Goal: Register for event/course

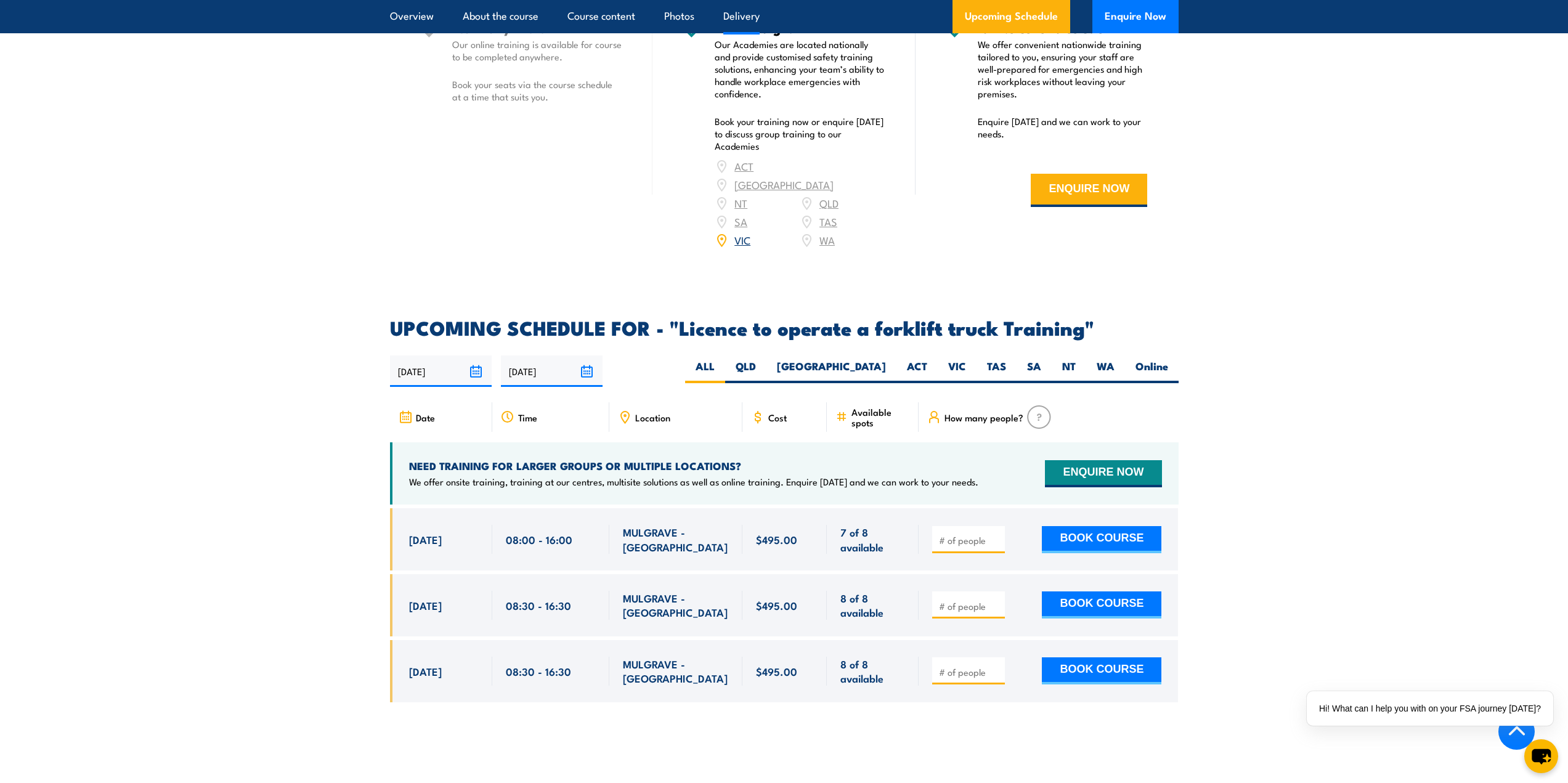
scroll to position [1726, 0]
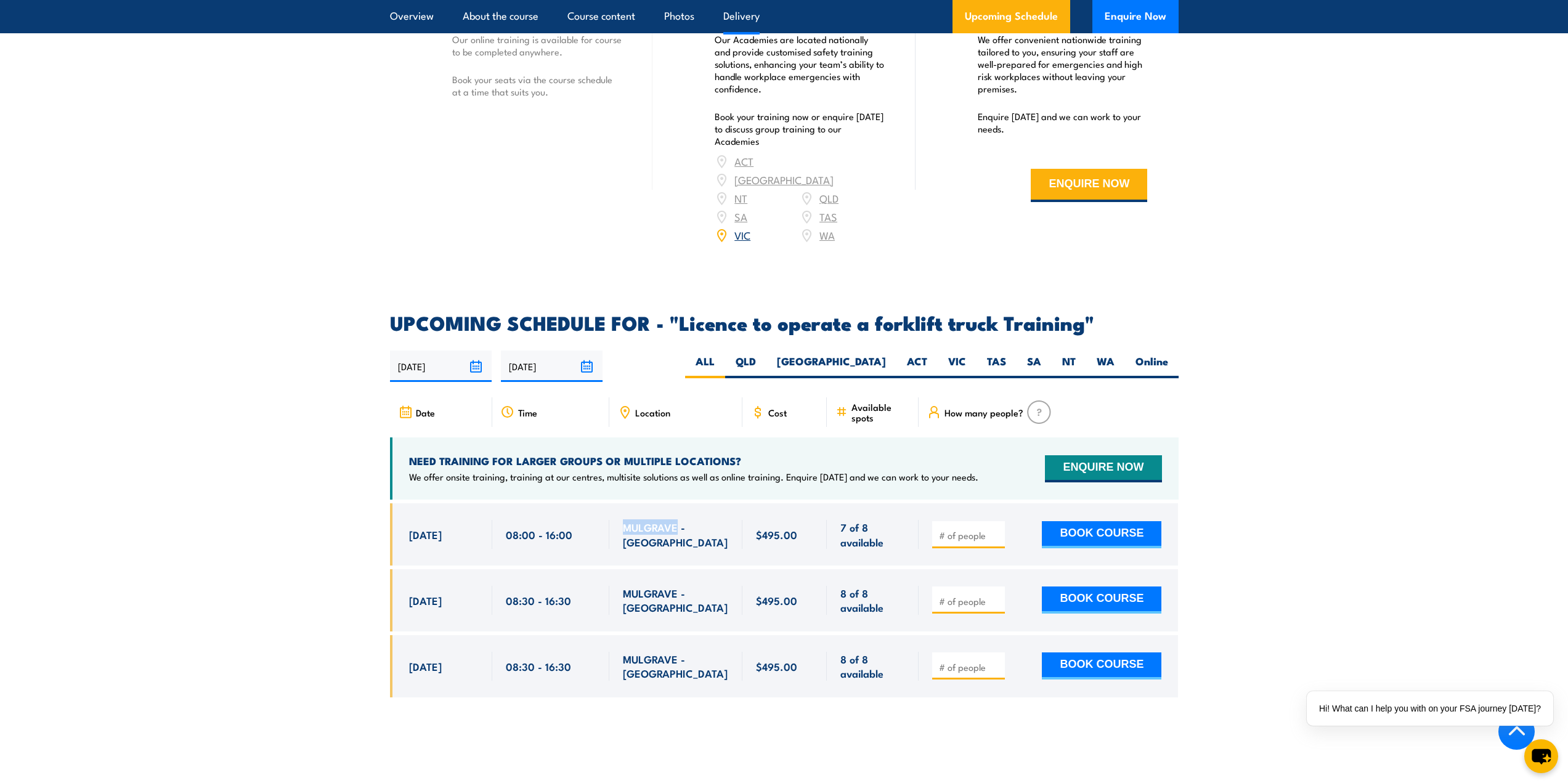
drag, startPoint x: 626, startPoint y: 514, endPoint x: 677, endPoint y: 518, distance: 51.2
click at [677, 520] on span "MULGRAVE - [GEOGRAPHIC_DATA]" at bounding box center [676, 535] width 106 height 29
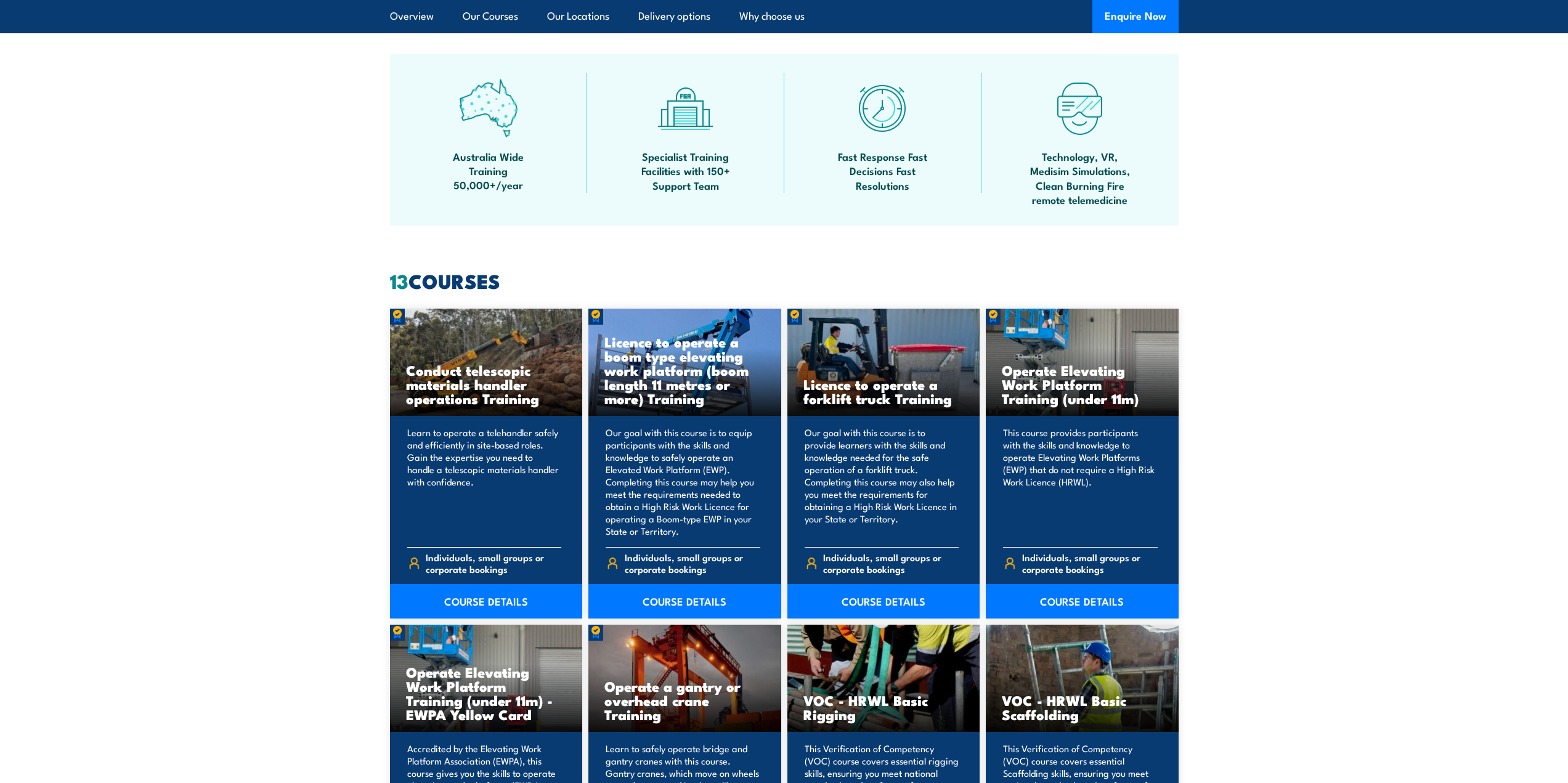
scroll to position [833, 0]
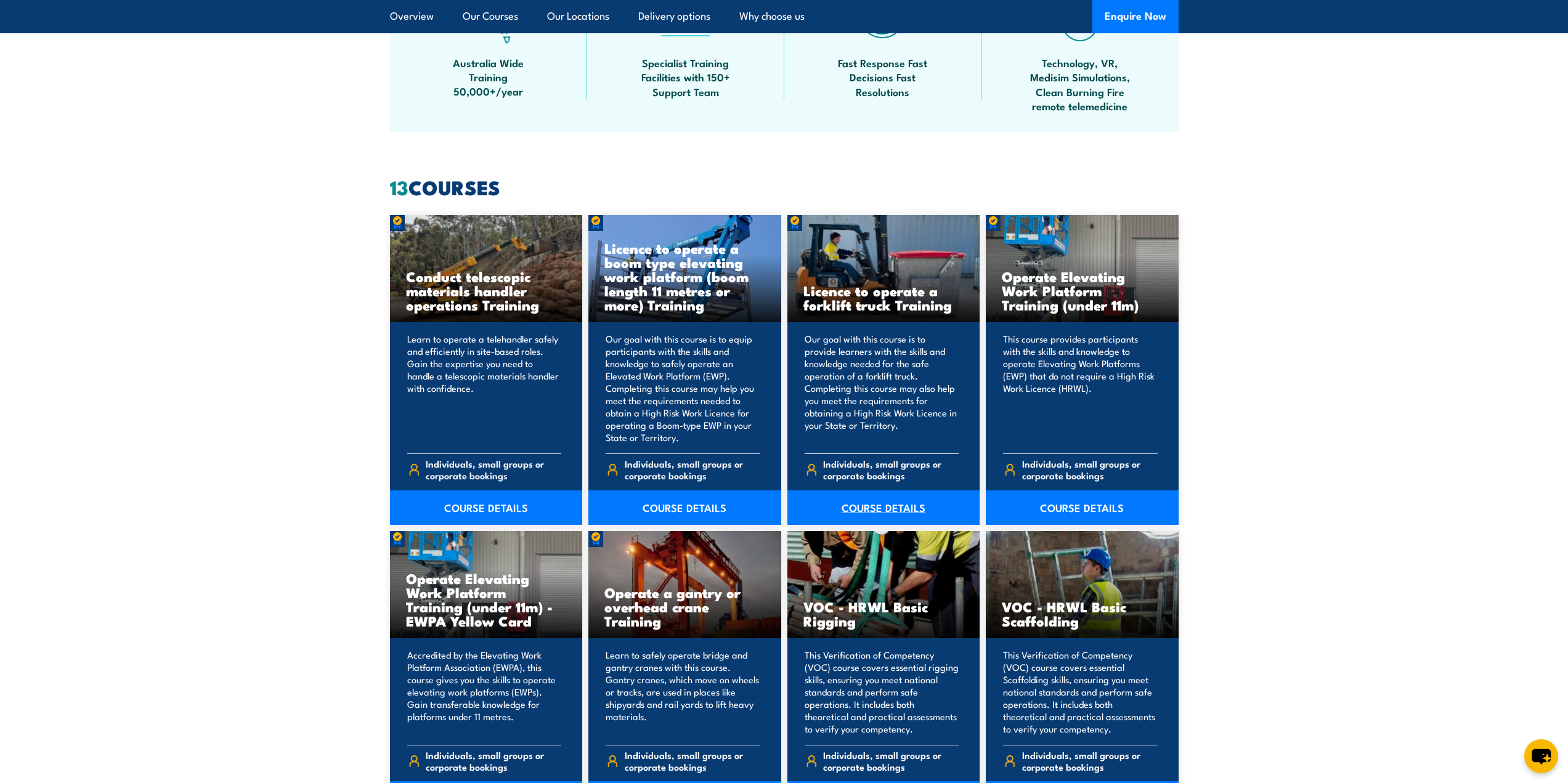
click at [883, 504] on link "COURSE DETAILS" at bounding box center [884, 507] width 193 height 34
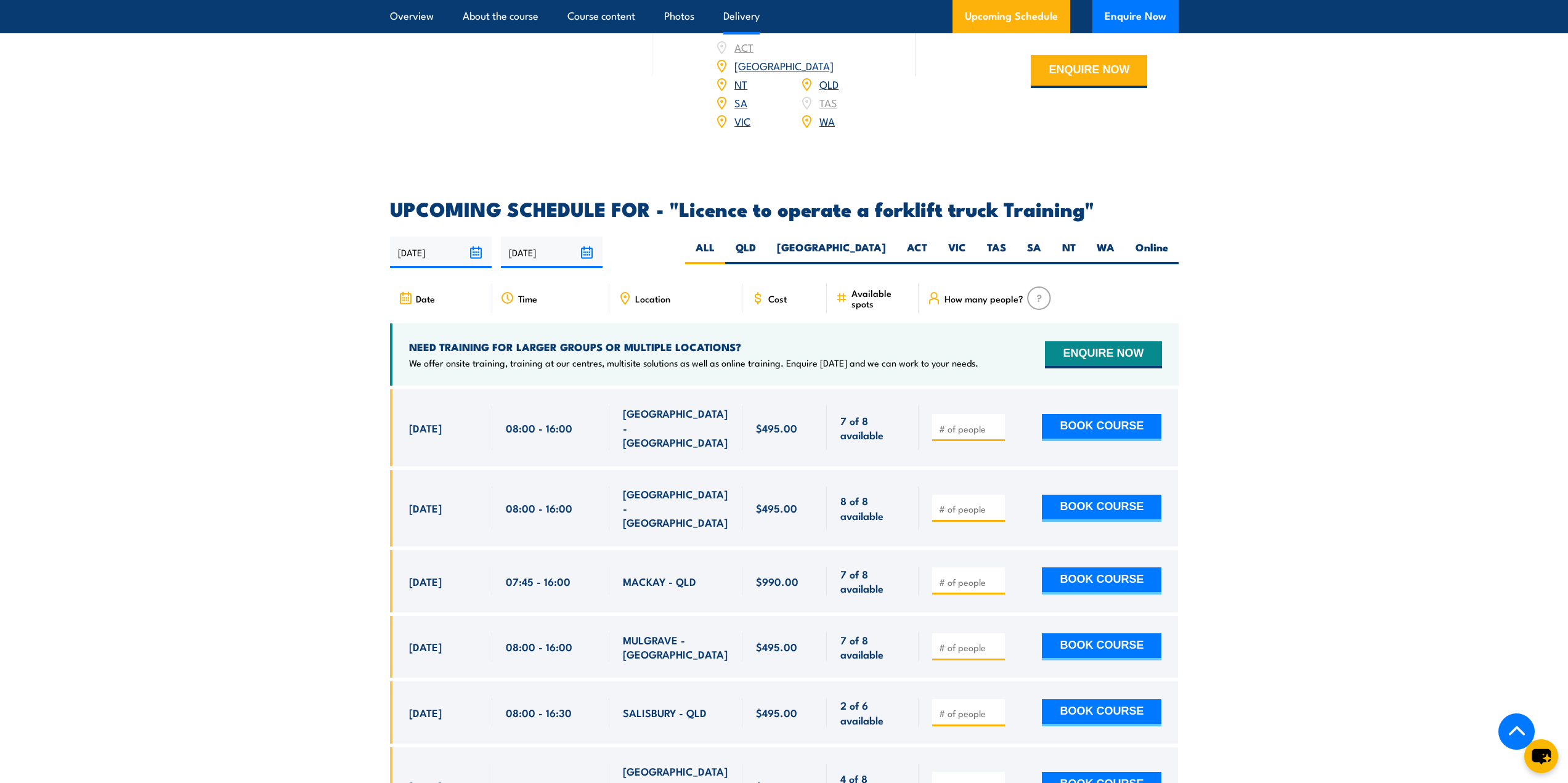
scroll to position [1910, 0]
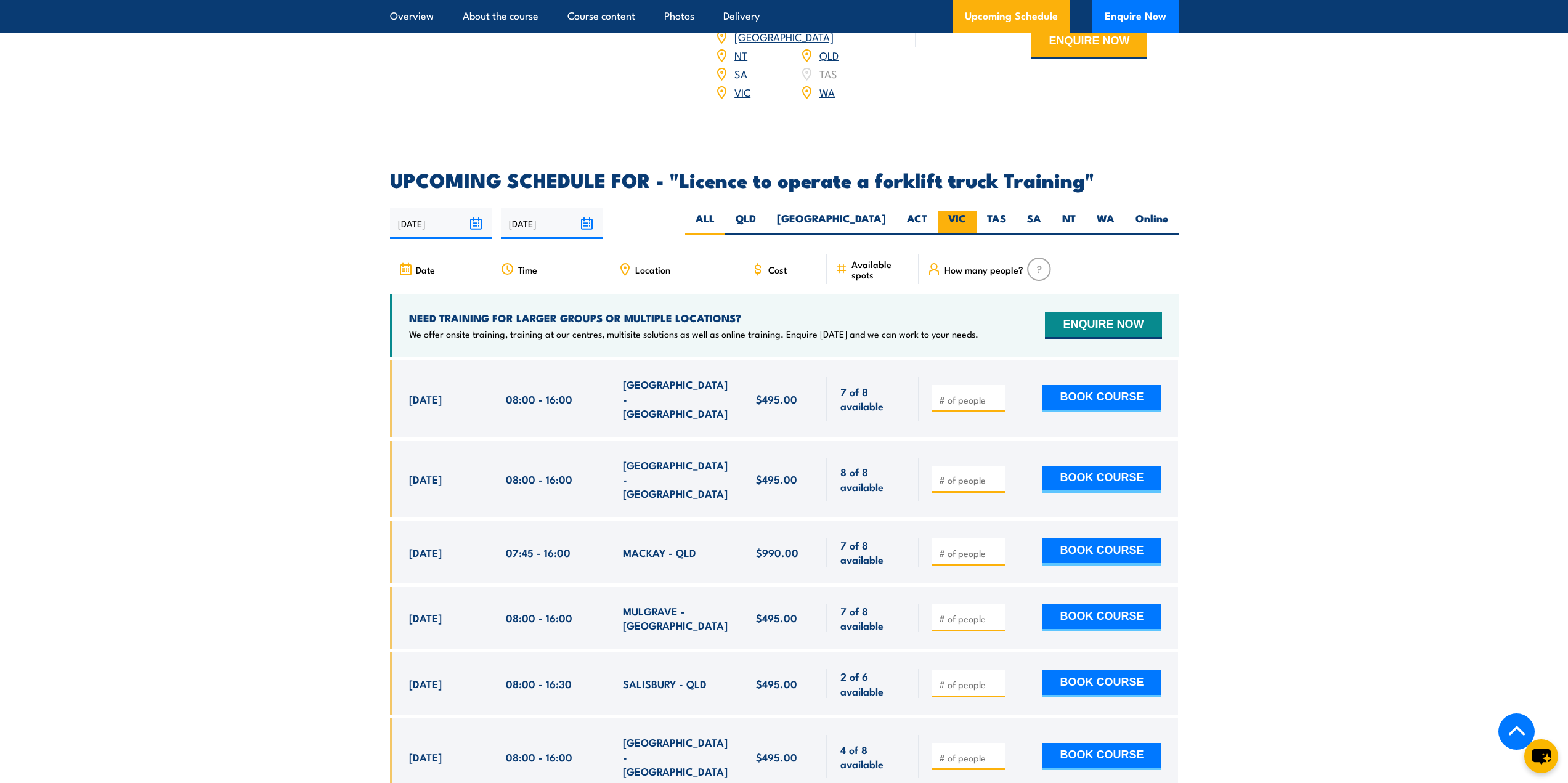
click at [953, 211] on label "VIC" at bounding box center [957, 223] width 39 height 24
click at [966, 211] on input "VIC" at bounding box center [970, 215] width 8 height 8
radio input "true"
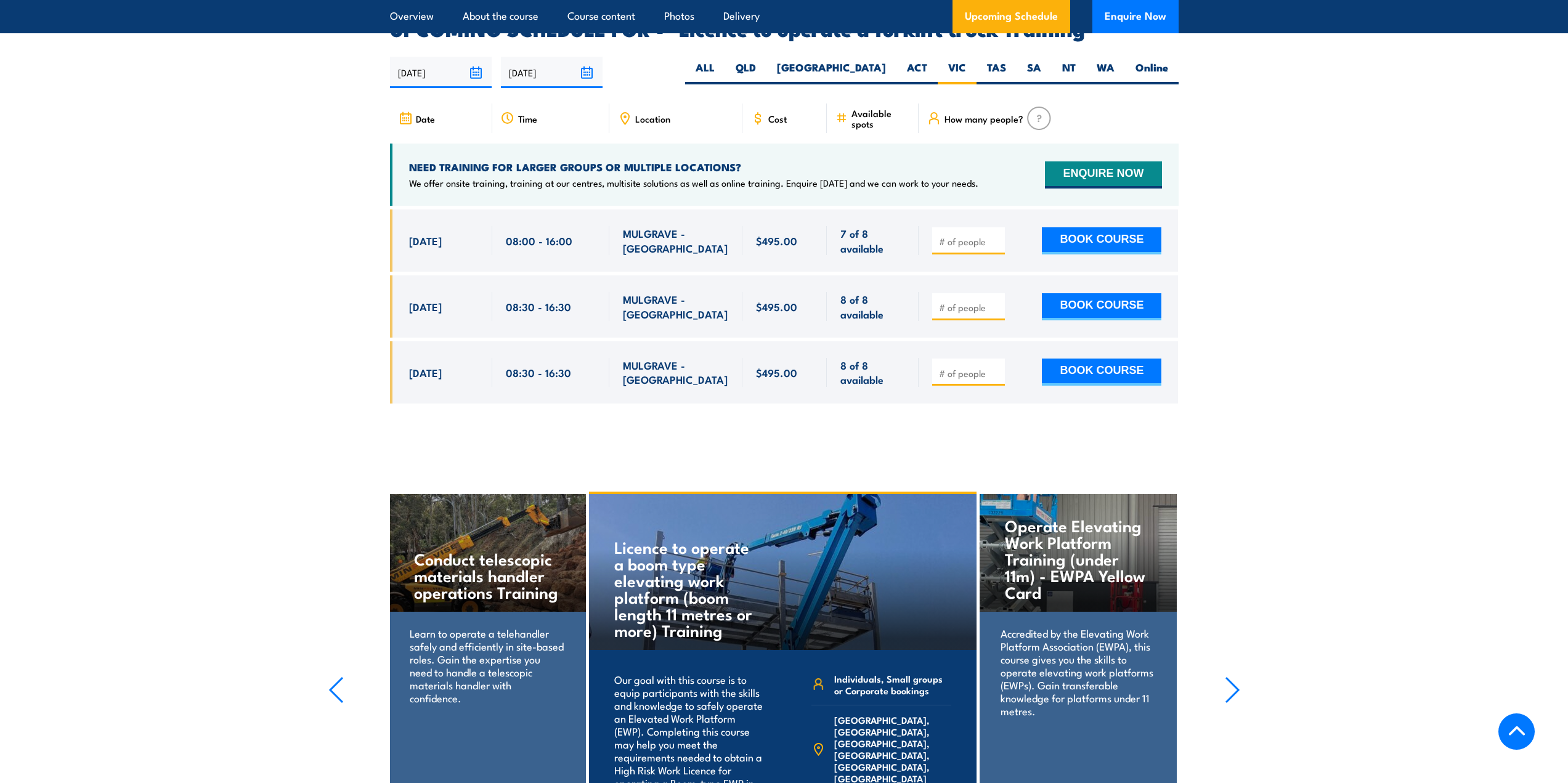
scroll to position [2063, 0]
